Goal: Transaction & Acquisition: Download file/media

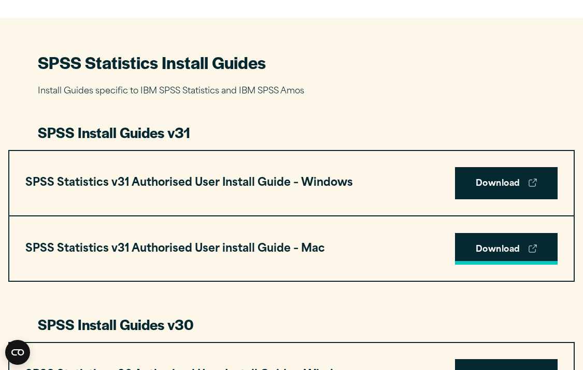
click at [514, 250] on link "Download" at bounding box center [506, 249] width 103 height 32
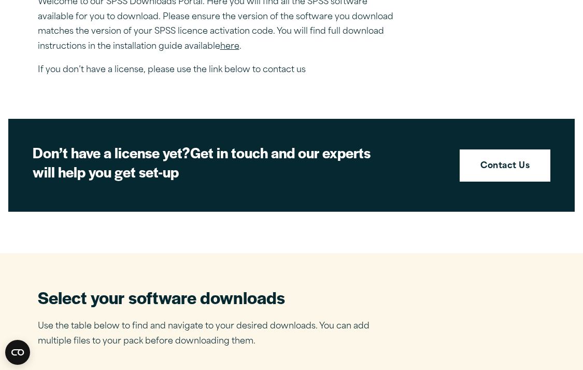
scroll to position [629, 0]
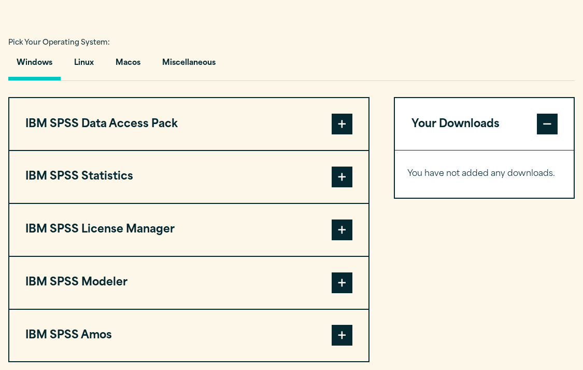
scroll to position [775, 0]
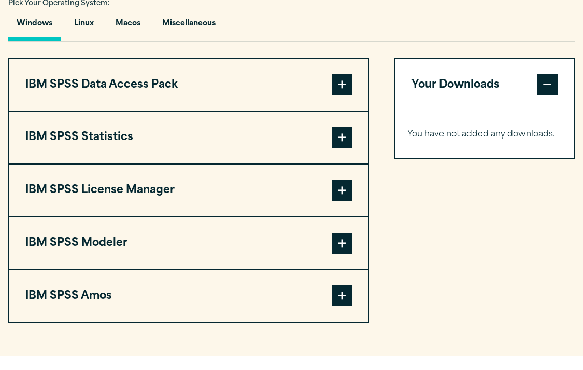
click at [261, 139] on button "IBM SPSS Statistics" at bounding box center [188, 137] width 359 height 52
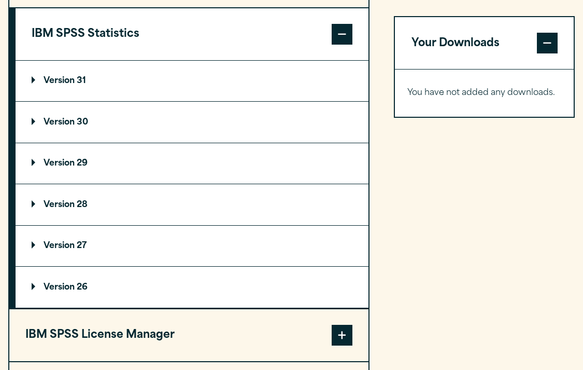
scroll to position [892, 0]
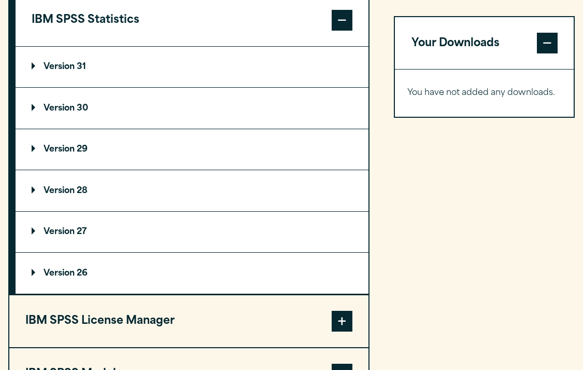
click at [87, 63] on summary "Version 31" at bounding box center [192, 67] width 353 height 41
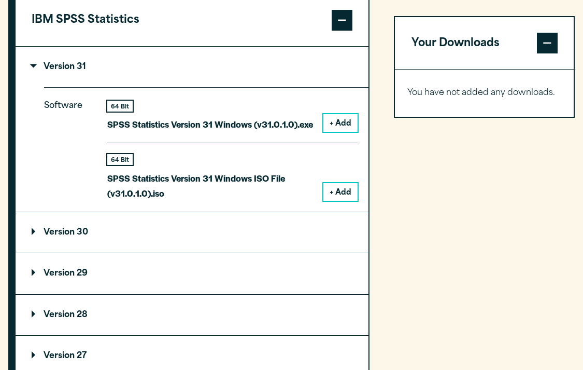
click at [328, 241] on summary "Version 30" at bounding box center [192, 232] width 353 height 41
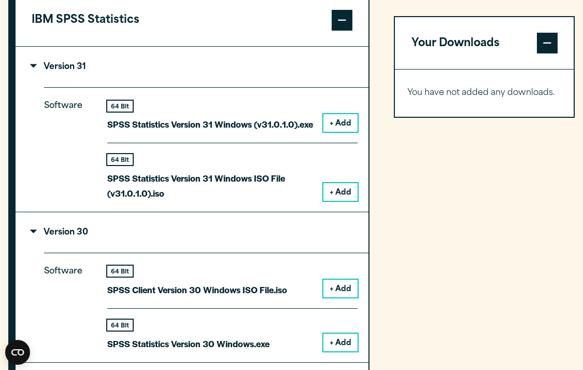
click at [328, 241] on summary "Version 30" at bounding box center [192, 232] width 353 height 41
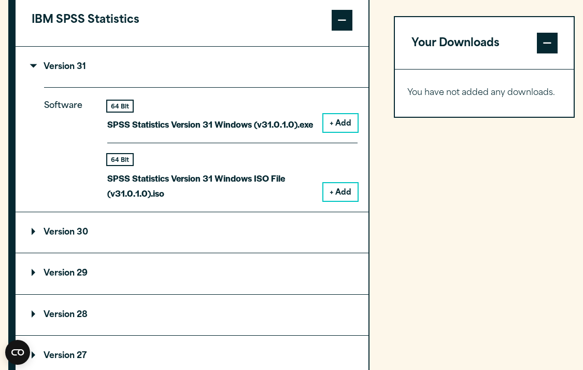
click at [551, 48] on span at bounding box center [547, 43] width 21 height 21
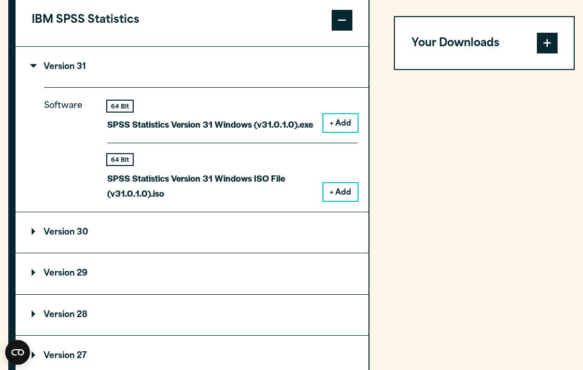
click at [551, 48] on span at bounding box center [547, 43] width 21 height 21
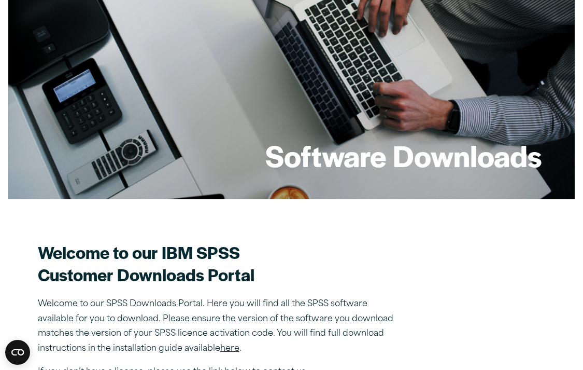
scroll to position [39, 0]
